Goal: Information Seeking & Learning: Find specific fact

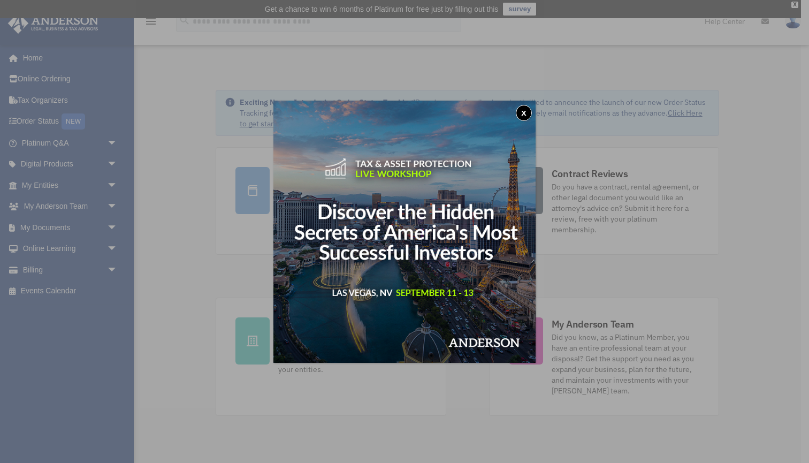
click at [520, 112] on button "x" at bounding box center [524, 113] width 16 height 16
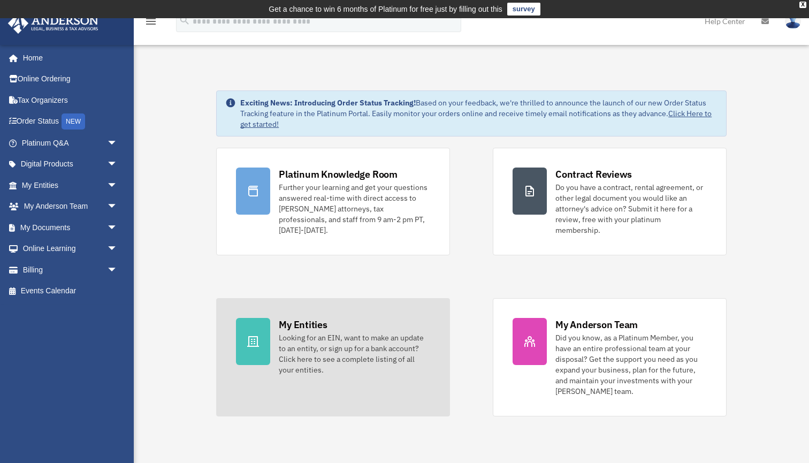
click at [383, 332] on div "Looking for an EIN, want to make an update to an entity, or sign up for a bank …" at bounding box center [354, 353] width 151 height 43
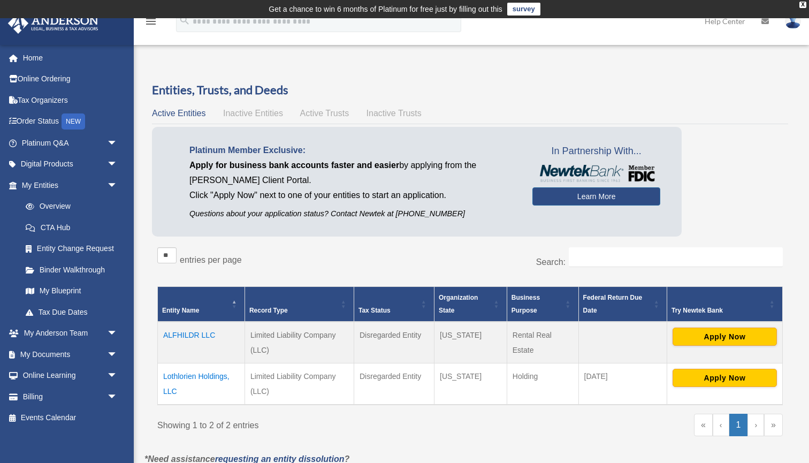
click at [373, 387] on td "Disregarded Entity" at bounding box center [394, 384] width 80 height 42
click at [209, 377] on td "Lothlorien Holdings, LLC" at bounding box center [201, 384] width 87 height 42
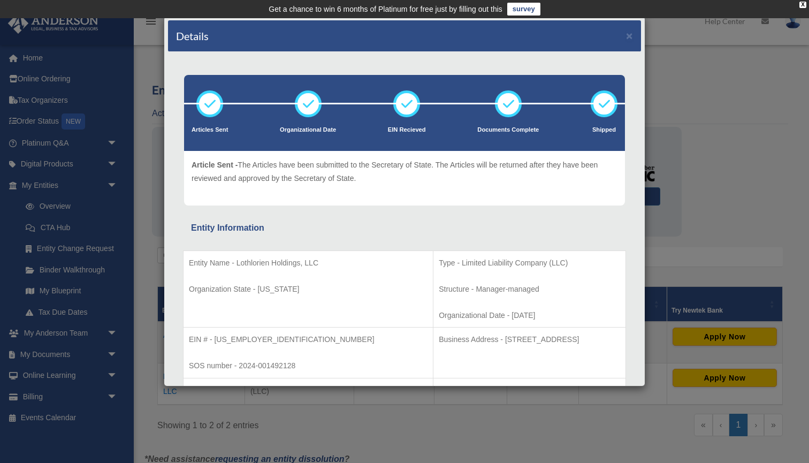
click at [358, 241] on div "Entity Name - Lothlorien Holdings, LLC Organization State - [US_STATE] Type - L…" at bounding box center [404, 337] width 443 height 203
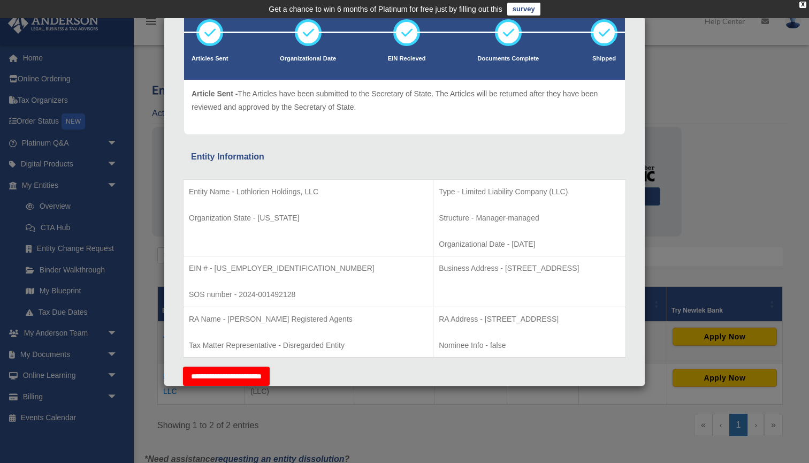
scroll to position [98, 0]
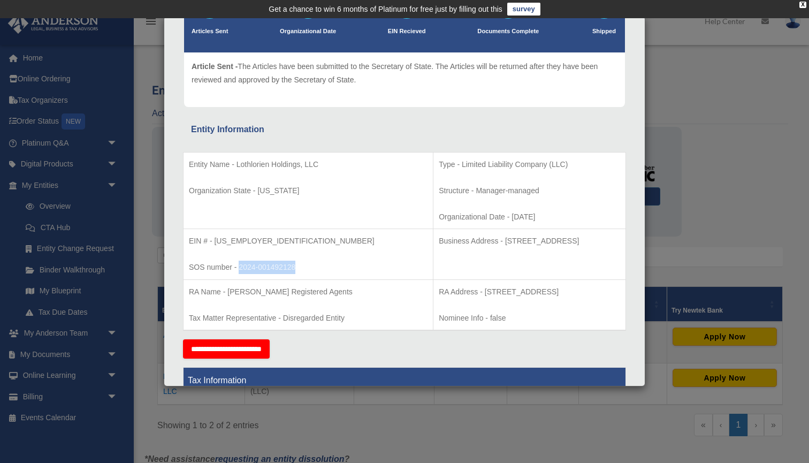
drag, startPoint x: 299, startPoint y: 264, endPoint x: 239, endPoint y: 266, distance: 60.5
click at [239, 266] on p "SOS number - 2024-001492128" at bounding box center [308, 267] width 239 height 13
copy p "2024-001492128"
click at [696, 206] on div "Details × Articles Sent Organizational Date" at bounding box center [404, 231] width 809 height 463
